Goal: Information Seeking & Learning: Learn about a topic

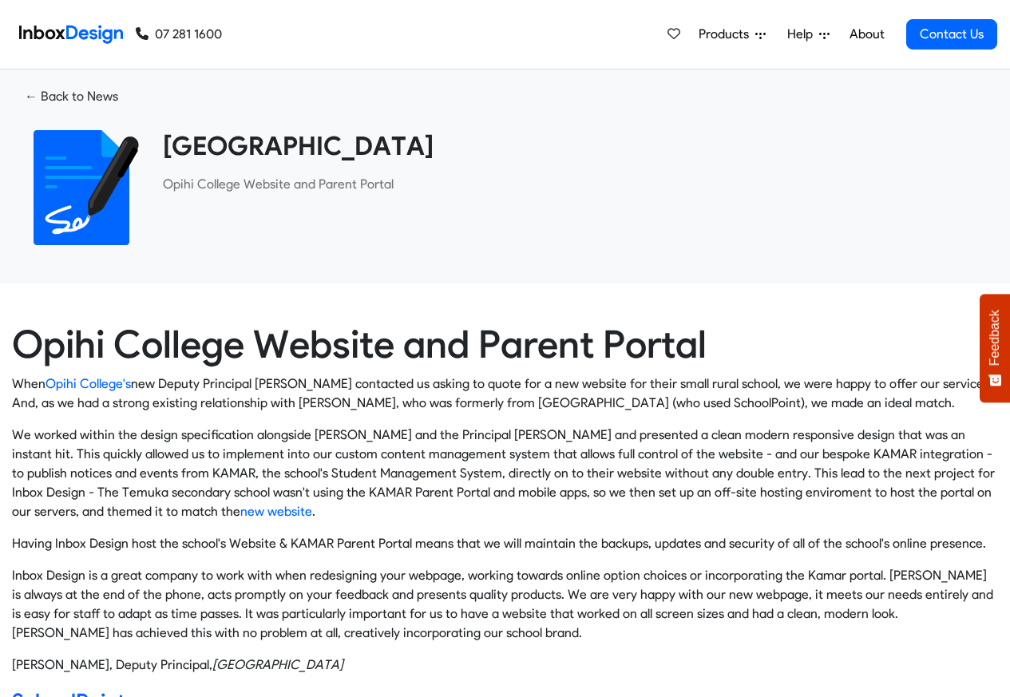
click at [868, 35] on link "About" at bounding box center [867, 34] width 44 height 32
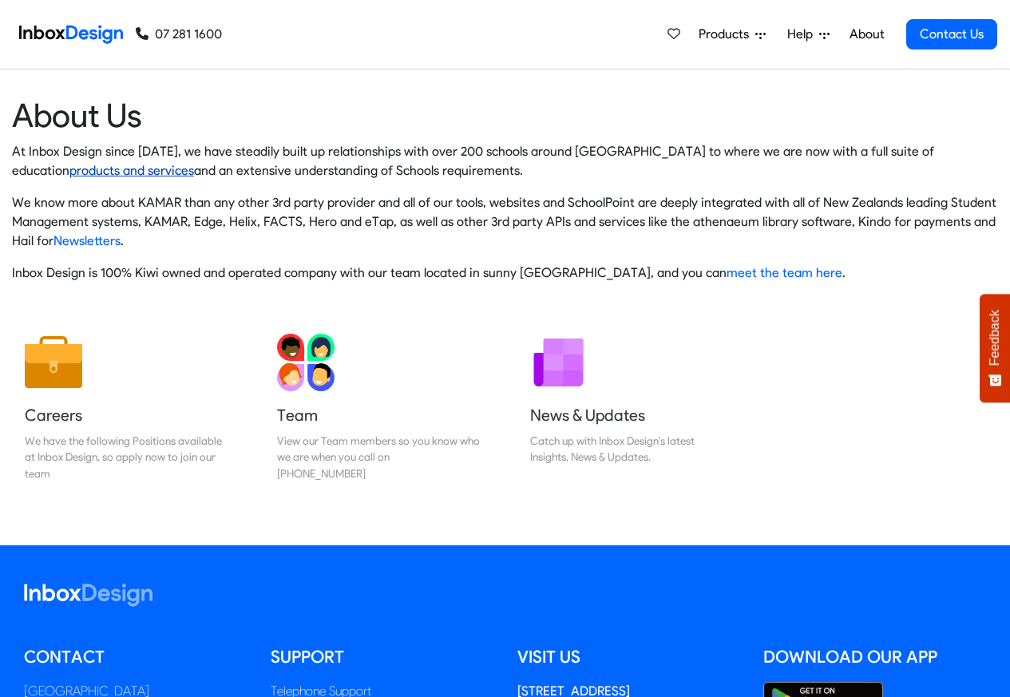
click at [194, 163] on link "products and services" at bounding box center [131, 170] width 125 height 15
